Goal: Task Accomplishment & Management: Complete application form

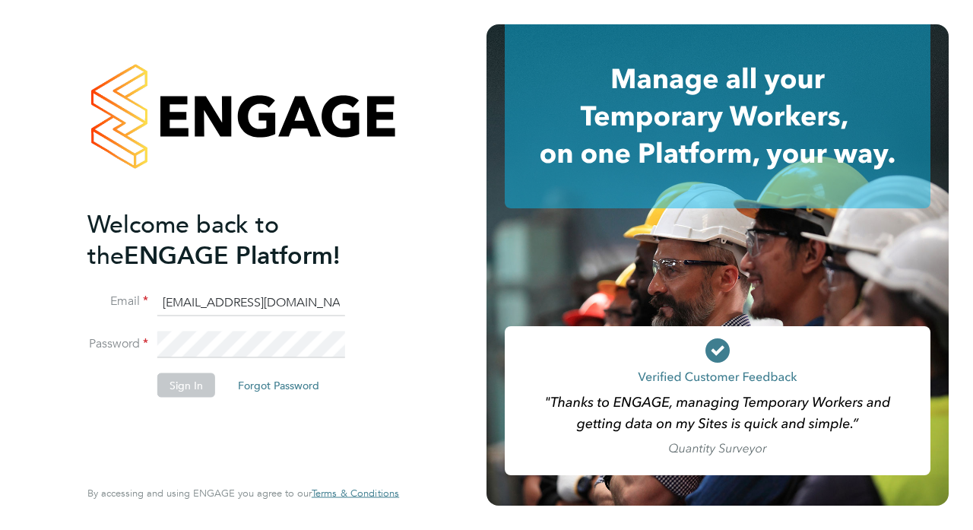
type input "[EMAIL_ADDRESS][DOMAIN_NAME]"
click at [182, 382] on button "Sign In" at bounding box center [186, 385] width 58 height 24
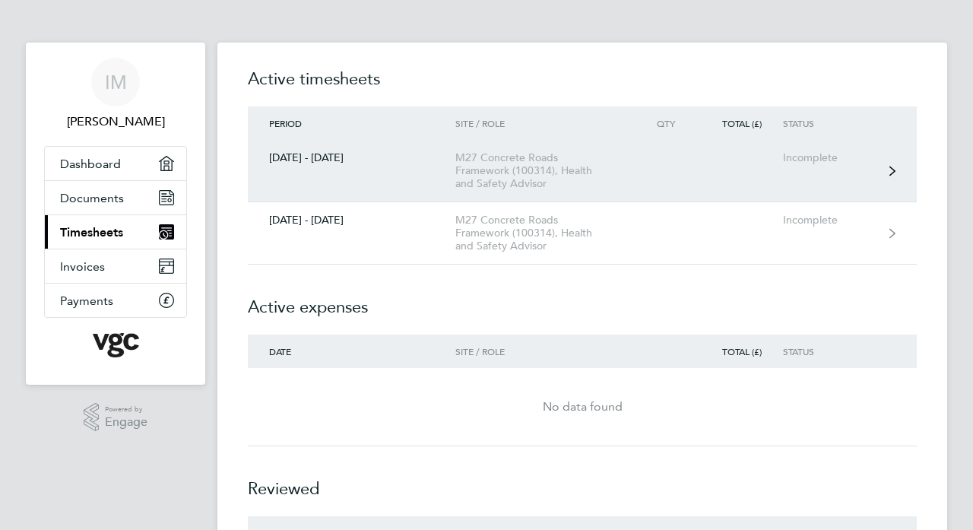
click at [506, 166] on div "M27 Concrete Roads Framework (100314), Health and Safety Advisor" at bounding box center [542, 170] width 174 height 39
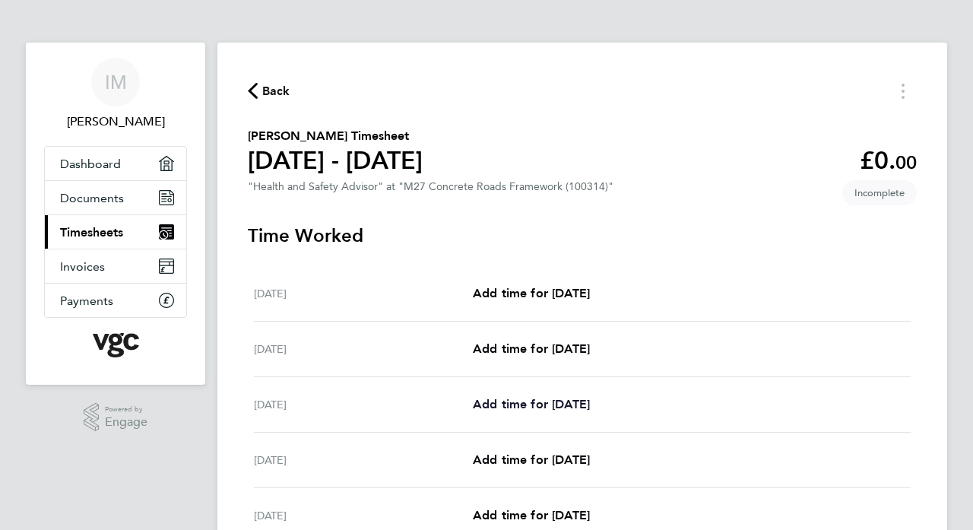
click at [511, 406] on span "Add time for [DATE]" at bounding box center [531, 404] width 117 height 14
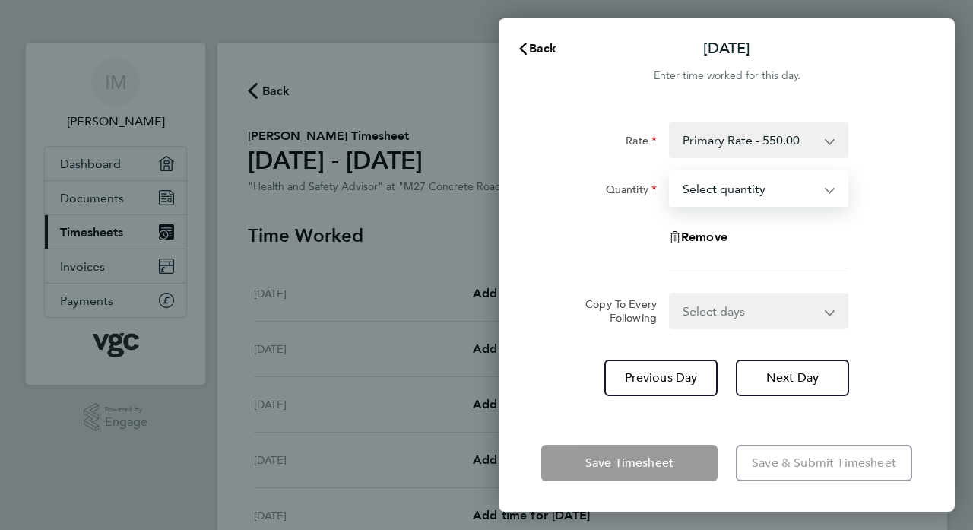
select select "1"
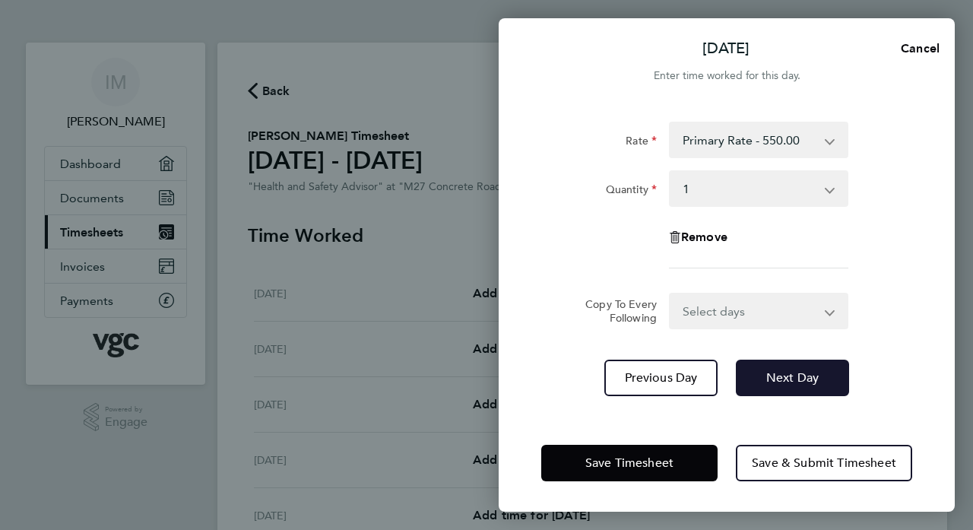
click at [791, 375] on span "Next Day" at bounding box center [792, 377] width 52 height 15
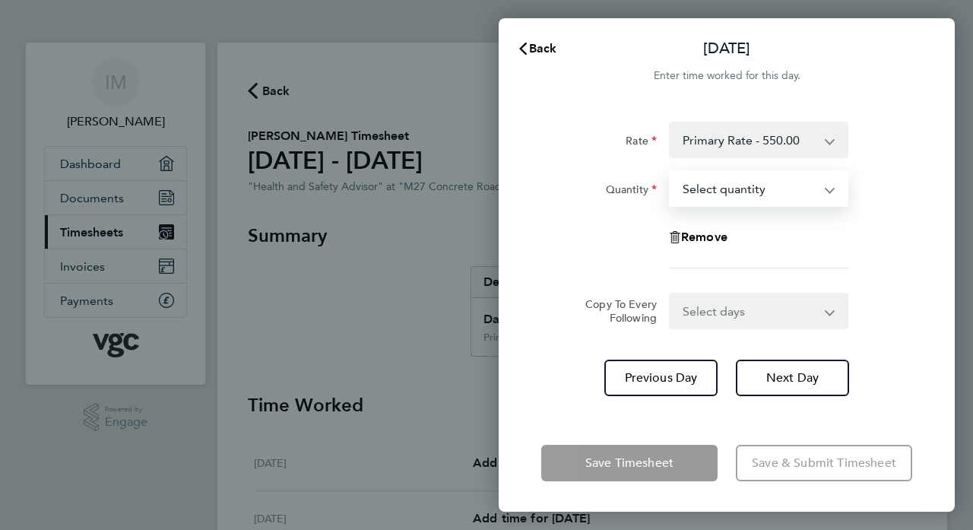
select select "1"
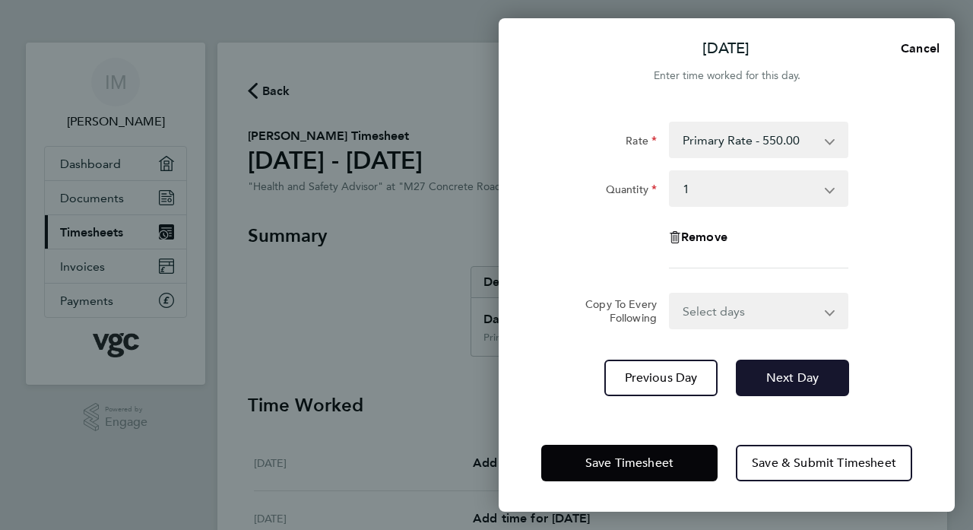
click at [786, 376] on span "Next Day" at bounding box center [792, 377] width 52 height 15
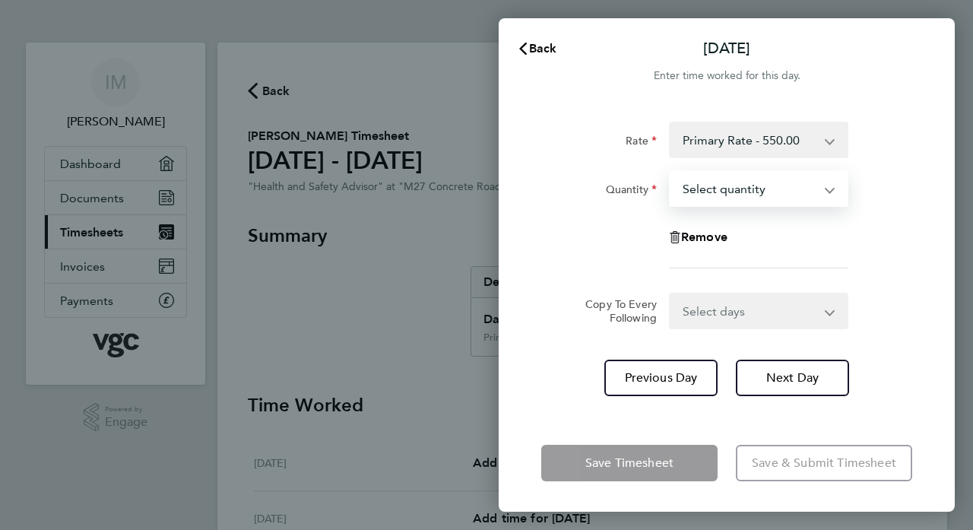
select select "1"
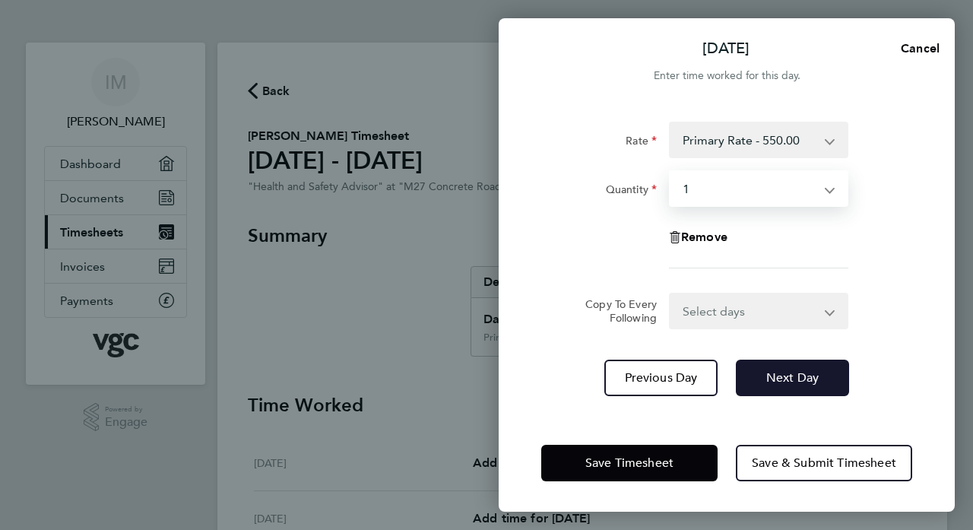
click at [776, 374] on span "Next Day" at bounding box center [792, 377] width 52 height 15
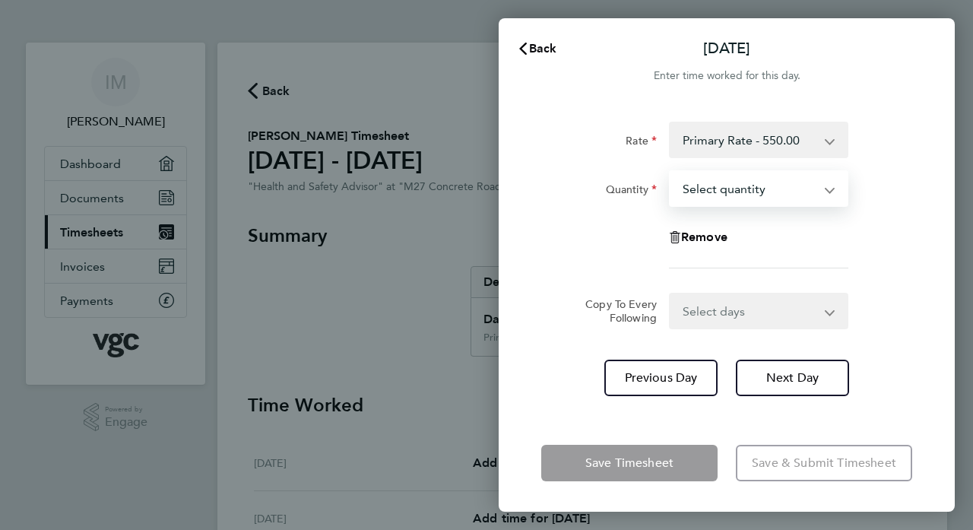
select select "1"
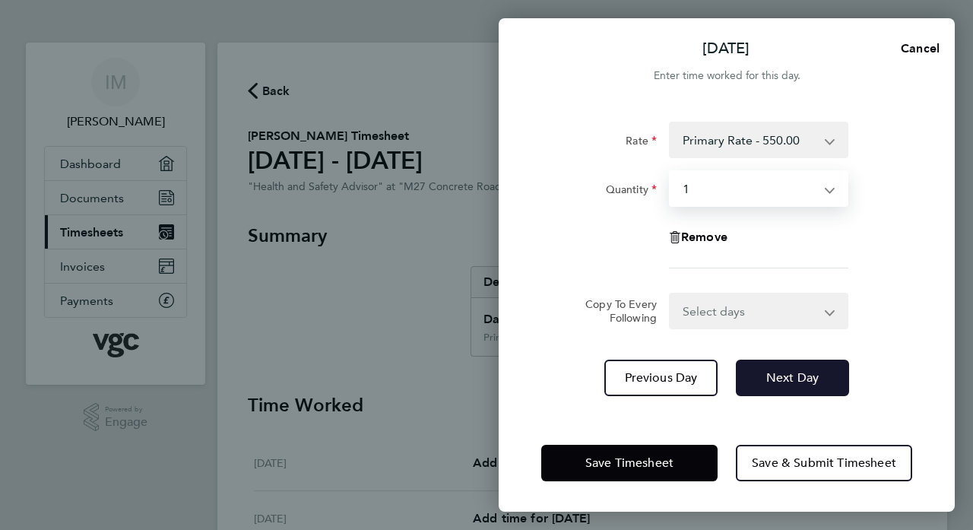
click at [776, 379] on span "Next Day" at bounding box center [792, 377] width 52 height 15
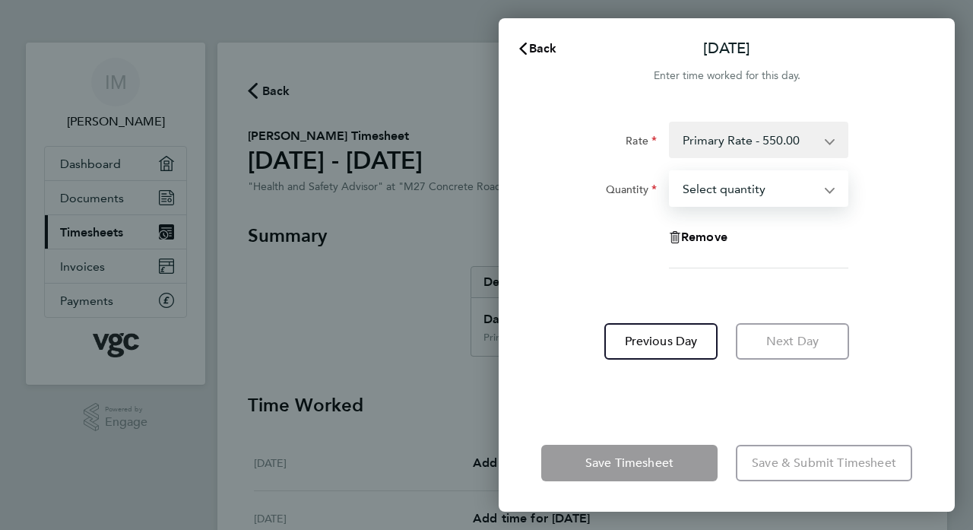
select select "1"
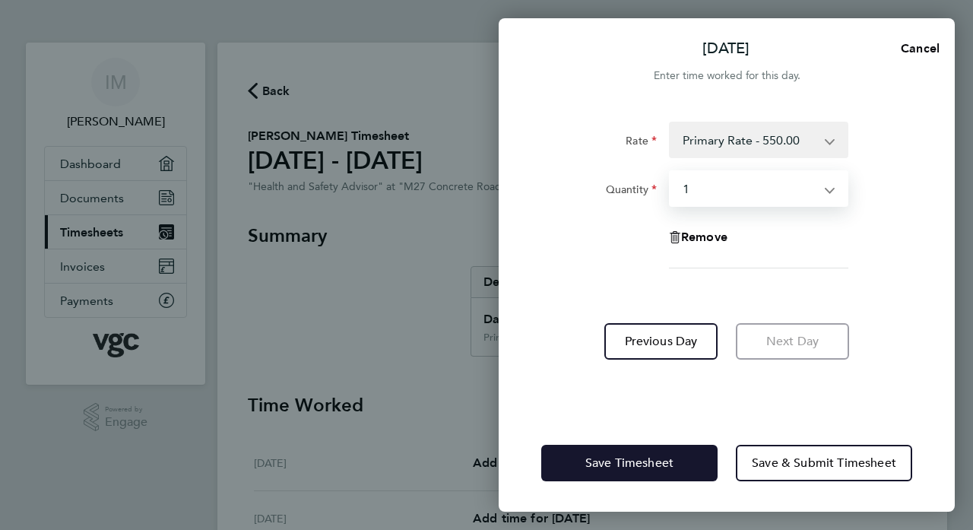
click at [617, 462] on span "Save Timesheet" at bounding box center [629, 462] width 88 height 15
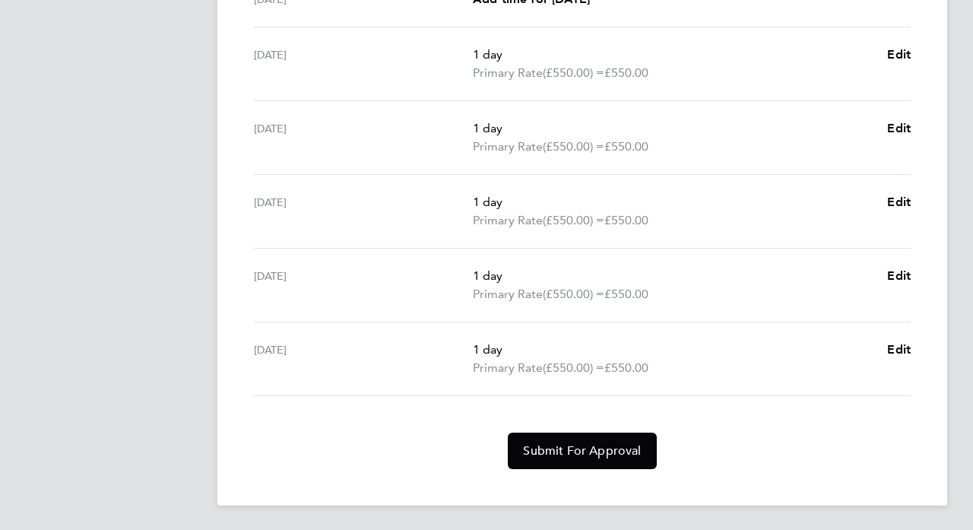
scroll to position [519, 0]
click at [532, 452] on span "Submit For Approval" at bounding box center [582, 450] width 118 height 15
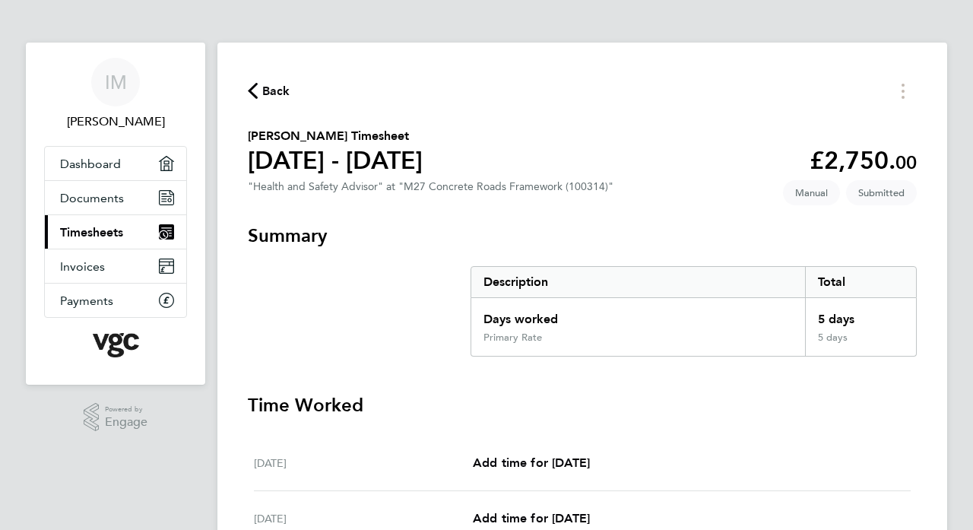
scroll to position [0, 0]
click at [424, 282] on section "Summary Description Total Days worked 5 days Primary Rate 5 days" at bounding box center [582, 290] width 669 height 133
click at [84, 165] on span "Dashboard" at bounding box center [90, 164] width 61 height 14
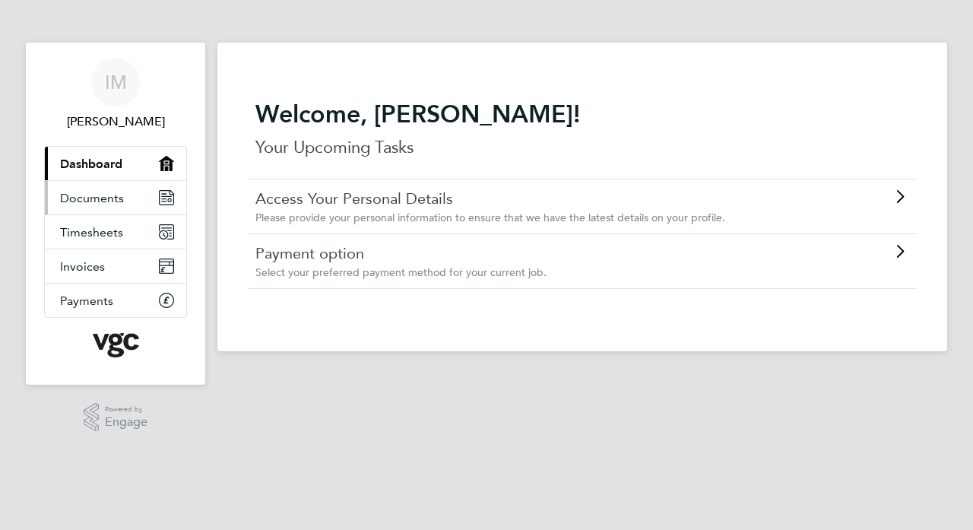
click at [83, 201] on span "Documents" at bounding box center [92, 198] width 64 height 14
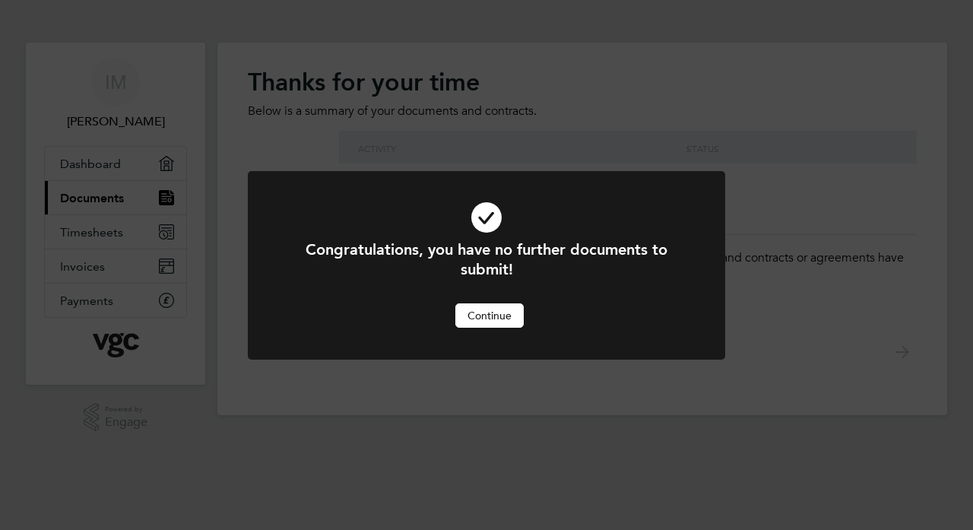
click at [84, 235] on div "Congratulations, you have no further documents to submit! Cancel Continue" at bounding box center [486, 265] width 973 height 530
click at [481, 320] on button "Continue" at bounding box center [489, 315] width 68 height 24
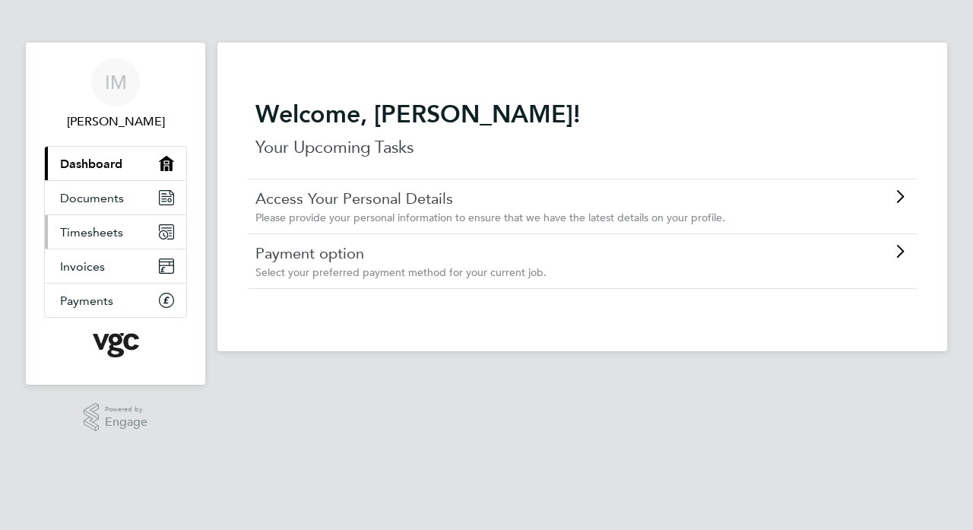
click at [84, 231] on span "Timesheets" at bounding box center [91, 232] width 63 height 14
